Goal: Task Accomplishment & Management: Manage account settings

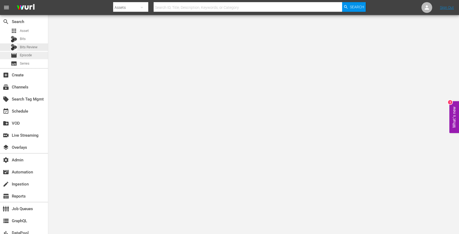
click at [29, 52] on div "movie Episode" at bounding box center [21, 56] width 21 height 8
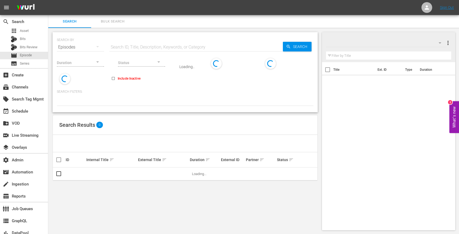
click at [130, 43] on input "text" at bounding box center [196, 47] width 174 height 13
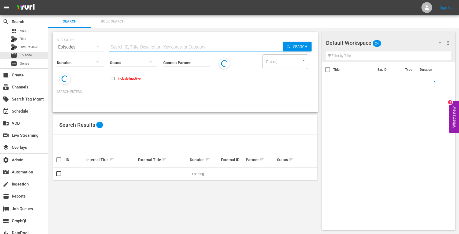
paste input "Natalie & Martina"
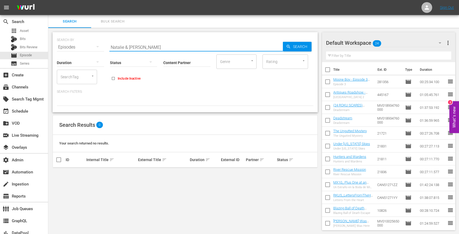
paste input "Cracks"
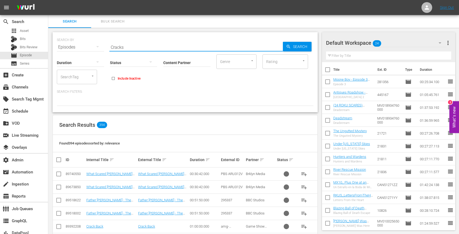
type input "Cracks"
click at [175, 59] on input "Content Partner" at bounding box center [186, 62] width 47 height 19
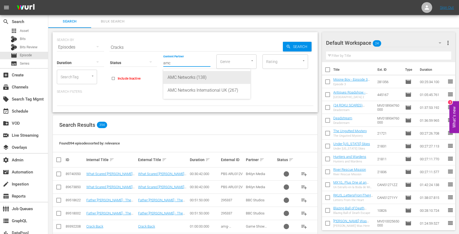
click at [192, 78] on div "AMC Networks (138)" at bounding box center [207, 77] width 79 height 13
type input "AMC Networks (138)"
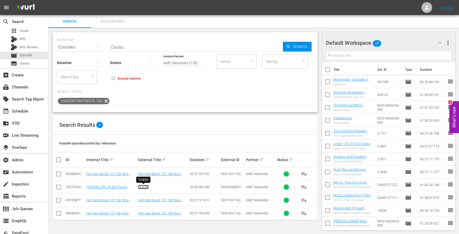
click at [143, 187] on link "Cracks" at bounding box center [143, 187] width 10 height 4
click at [137, 46] on input "Cracks" at bounding box center [196, 47] width 174 height 13
paste input "Natalie"
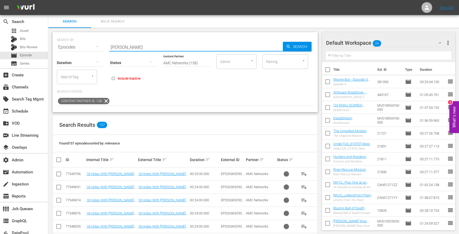
paste input "Martina"
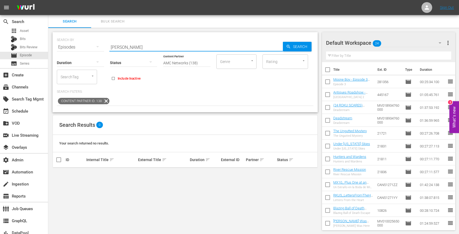
paste input "text"
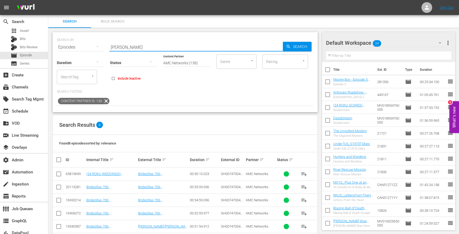
click at [146, 49] on input "Martina" at bounding box center [196, 47] width 174 height 13
paste input "The Pale Door"
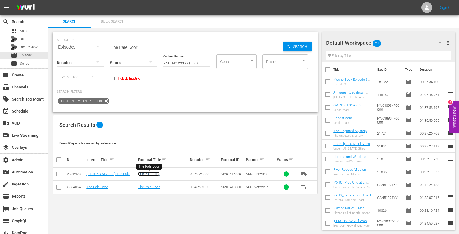
click at [148, 173] on link "The Pale Door" at bounding box center [148, 174] width 21 height 4
click at [125, 50] on div "Status" at bounding box center [133, 59] width 47 height 19
click at [126, 47] on input "The Pale Door" at bounding box center [196, 47] width 174 height 13
paste input "Paradise Hills"
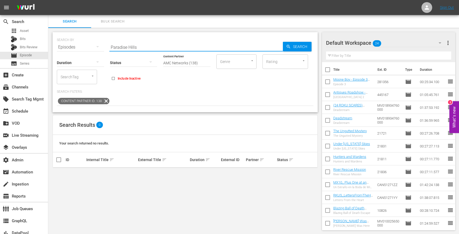
type input "Paradise Hills"
click at [105, 102] on icon at bounding box center [106, 101] width 7 height 7
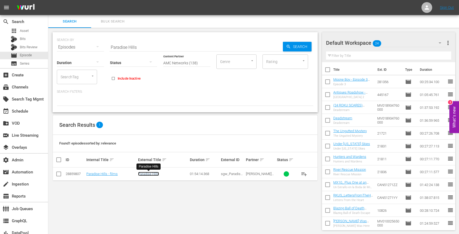
click at [150, 175] on link "Paradise Hills" at bounding box center [148, 174] width 21 height 4
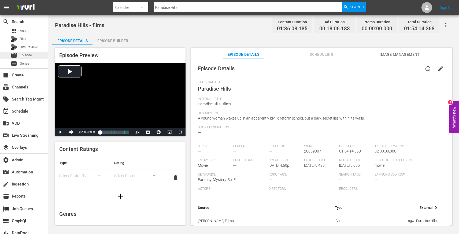
click at [27, 54] on span "Episode" at bounding box center [26, 55] width 12 height 5
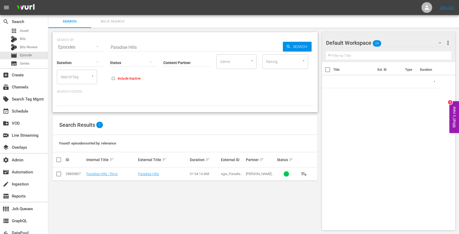
click at [132, 47] on input "Paradise Hills" at bounding box center [196, 47] width 174 height 13
paste input "Pets Monstruosos: Um Curta Do Hotel Transilvânia"
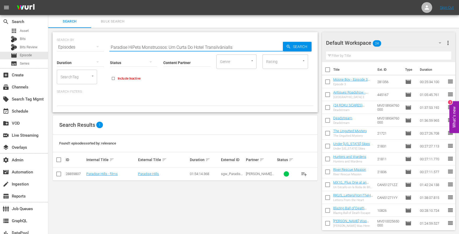
paste input "ets Monstruosos: Um Curta Do Hotel Transilvânia"
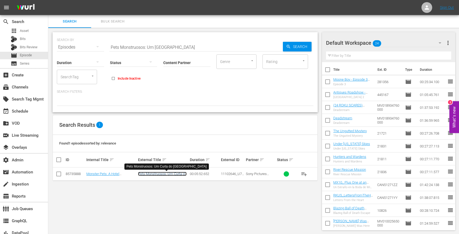
click at [148, 174] on link "Pets Monstruosos: Um Curta do Hotel Transilvânia" at bounding box center [162, 176] width 49 height 8
click at [196, 47] on input "Pets Monstruosos: Um Curta Do Hotel Transilvânia" at bounding box center [196, 47] width 174 height 13
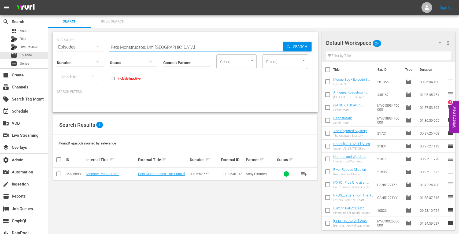
paste input "A Corrida Da Meia-Noite De Boog E Elliot"
click at [149, 176] on link "A Corrida da Meia-Noite de Boog e Elliot" at bounding box center [158, 178] width 40 height 12
click at [176, 49] on input "A Corrida Da Meia-Noite De Boog E Elliot" at bounding box center [196, 47] width 174 height 13
paste input "Boa Noite, Sr. Pé Grande"
click at [161, 173] on link "Boa Noite, Sr. Pé Grande" at bounding box center [156, 174] width 37 height 4
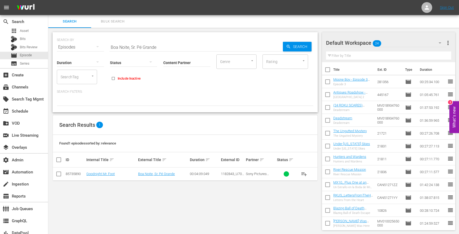
click at [186, 47] on input "Boa Noite, Sr. Pé Grande" at bounding box center [196, 47] width 174 height 13
paste input "Os Chubbchubbs!"
click at [144, 175] on link "Os ChubbChubbs!" at bounding box center [151, 174] width 27 height 4
click at [161, 44] on input "Os Chubbchubbs!" at bounding box center [196, 47] width 174 height 13
paste input "Hotel Transilvânia – Puppy"
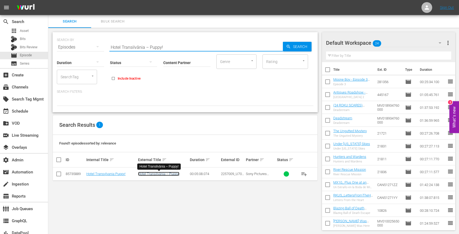
click at [149, 172] on link "Hotel Transilvânia – Puppy!" at bounding box center [158, 174] width 41 height 4
click at [202, 49] on input "Hotel Transilvânia – Puppy!" at bounding box center [196, 47] width 174 height 13
paste input "Atlanta Postmaster's House - Whole House Protection"
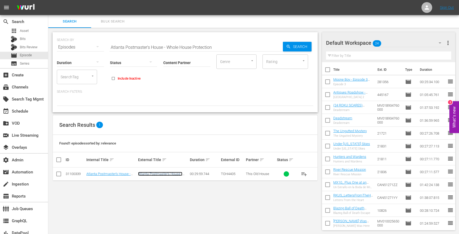
click at [168, 173] on link "Atlanta Postmaster's House - Whole House Protection" at bounding box center [160, 176] width 44 height 8
click at [189, 44] on input "Atlanta Postmaster's House - Whole House Protection" at bounding box center [196, 47] width 174 height 13
paste input "Saratoga Legacy Restored - Tour Of Saratoga Springs"
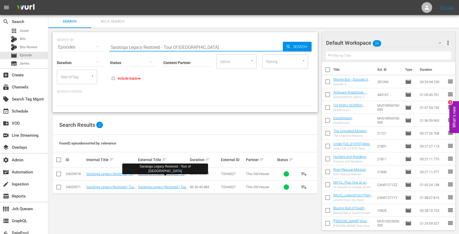
type input "Saratoga Legacy Restored - Tour Of Saratoga Springs"
click at [156, 175] on link "Saratoga Legacy Restored - Tour of [GEOGRAPHIC_DATA]" at bounding box center [162, 176] width 49 height 8
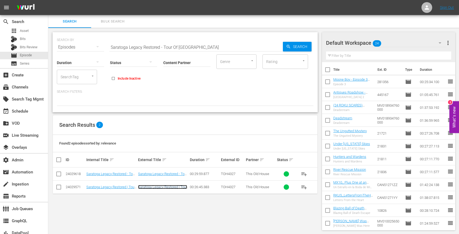
click at [158, 189] on link "Saratoga Legacy Restored | Tour of Saratoga Springs" at bounding box center [162, 189] width 49 height 8
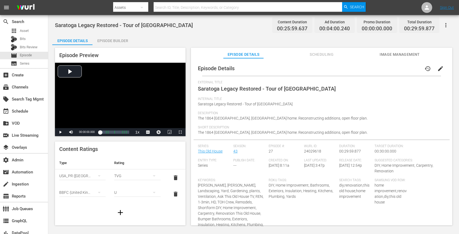
click at [314, 54] on span "Scheduling" at bounding box center [322, 54] width 40 height 7
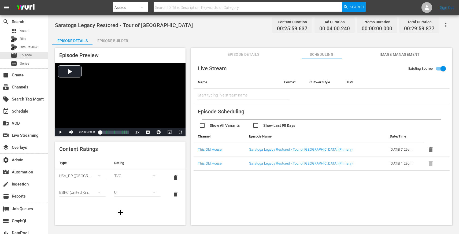
click at [234, 126] on input "checkbox" at bounding box center [226, 126] width 54 height 8
checkbox input "true"
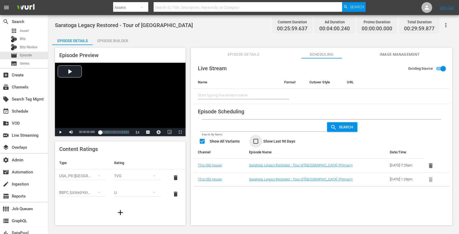
click at [270, 139] on input "checkbox" at bounding box center [280, 142] width 54 height 8
checkbox input "true"
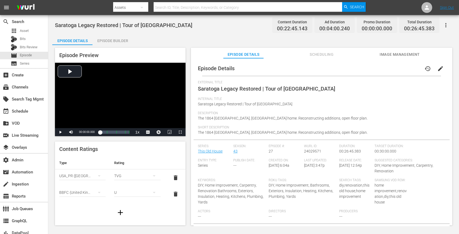
click at [314, 54] on span "Scheduling" at bounding box center [322, 54] width 40 height 7
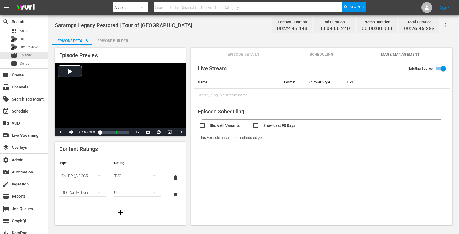
click at [218, 122] on input "checkbox" at bounding box center [226, 126] width 54 height 8
checkbox input "true"
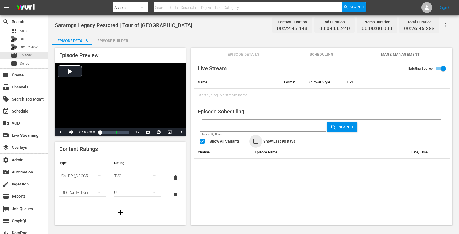
click at [265, 141] on input "checkbox" at bounding box center [280, 142] width 54 height 8
checkbox input "true"
